Goal: Task Accomplishment & Management: Manage account settings

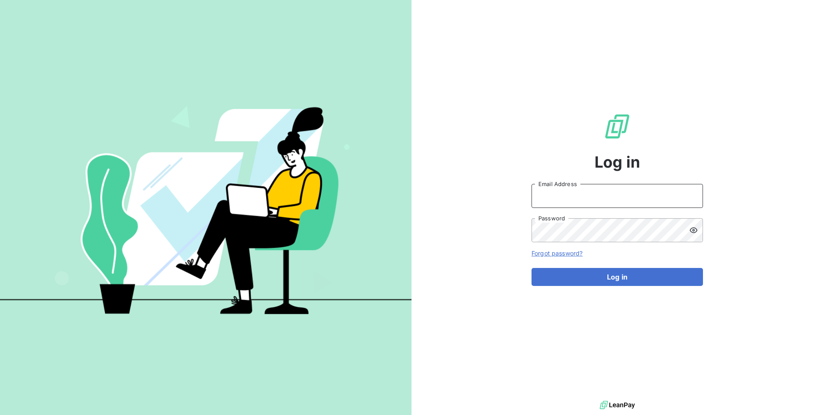
click at [542, 191] on input "Email Address" at bounding box center [616, 196] width 171 height 24
type input "admin@barconniere"
click at [531, 268] on button "Log in" at bounding box center [616, 277] width 171 height 18
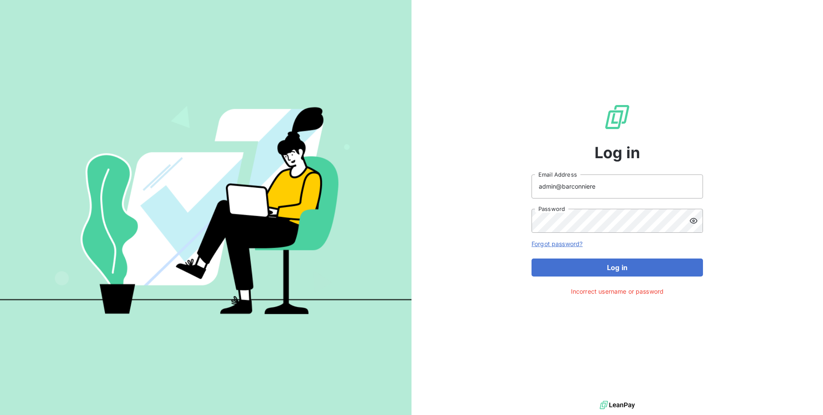
click at [698, 223] on div at bounding box center [696, 221] width 14 height 24
click at [531, 258] on button "Log in" at bounding box center [616, 267] width 171 height 18
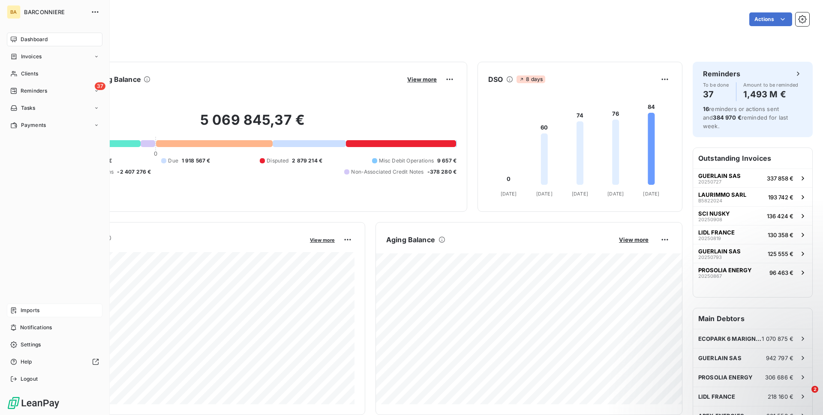
click at [51, 315] on div "Imports" at bounding box center [55, 310] width 96 height 14
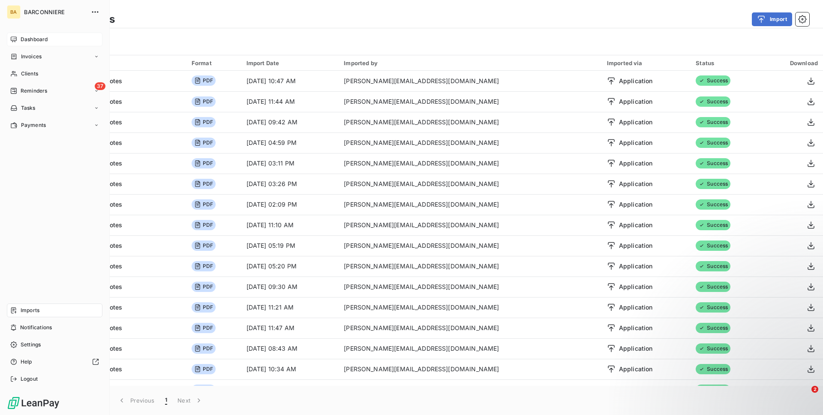
click at [36, 44] on div "Dashboard" at bounding box center [55, 40] width 96 height 14
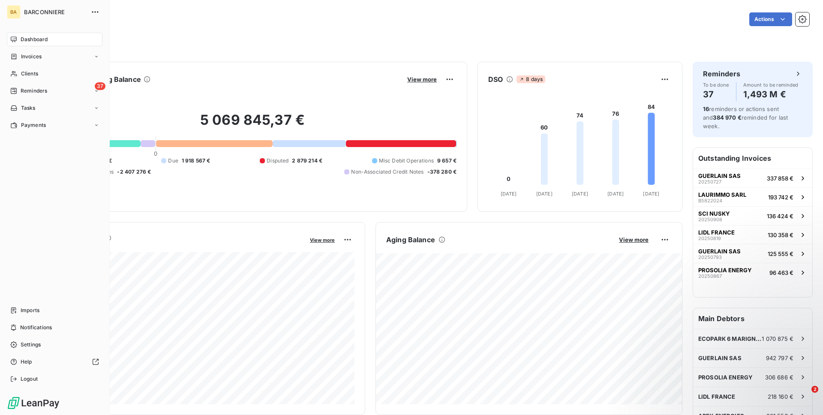
click at [29, 393] on div "BA BARCONNIERE Dashboard Invoices Clients 37 Reminders Tasks Payments Imports N…" at bounding box center [55, 207] width 110 height 415
click at [42, 378] on div "Logout" at bounding box center [55, 379] width 96 height 14
